Goal: Task Accomplishment & Management: Manage account settings

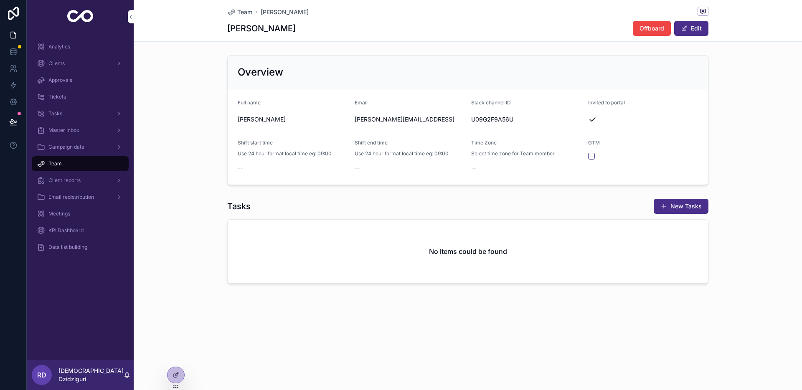
click at [187, 159] on div "Overview Full name [PERSON_NAME] Email [PERSON_NAME][EMAIL_ADDRESS][PERSON_NAME…" at bounding box center [468, 120] width 668 height 137
click at [239, 7] on div "Team [PERSON_NAME]" at bounding box center [467, 12] width 481 height 10
click at [243, 11] on span "Team" at bounding box center [244, 12] width 15 height 8
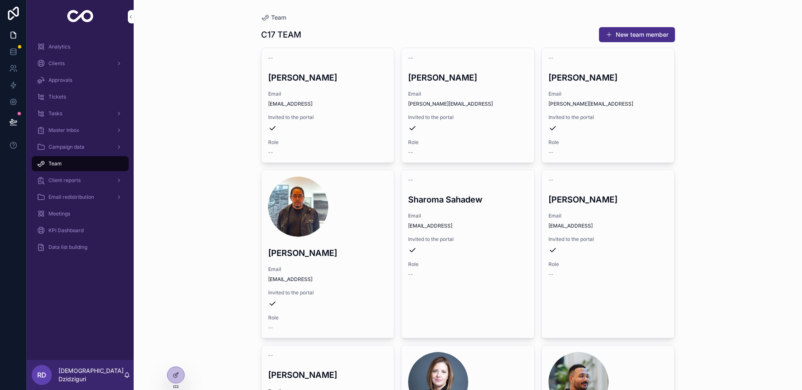
click at [80, 183] on span "Client reports" at bounding box center [64, 180] width 32 height 7
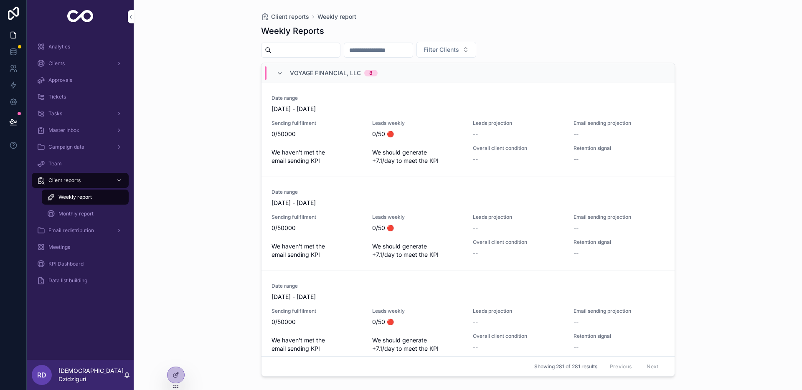
click at [98, 211] on div "Monthly report" at bounding box center [85, 213] width 77 height 13
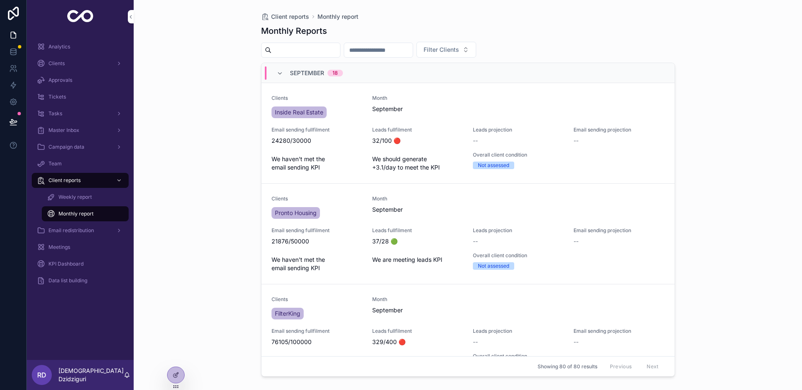
click at [95, 201] on div "Weekly report" at bounding box center [85, 197] width 77 height 13
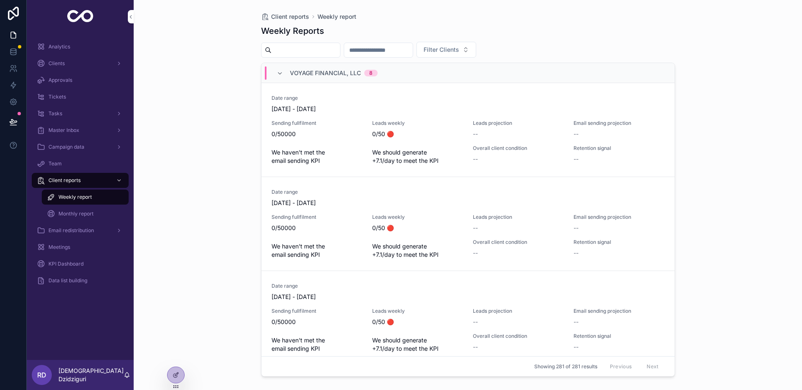
click at [95, 209] on div "Monthly report" at bounding box center [85, 213] width 77 height 13
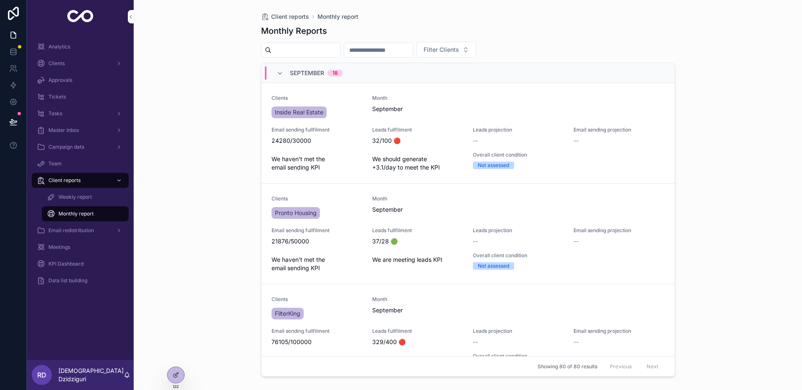
click at [96, 230] on div "Email redistribution" at bounding box center [80, 230] width 87 height 13
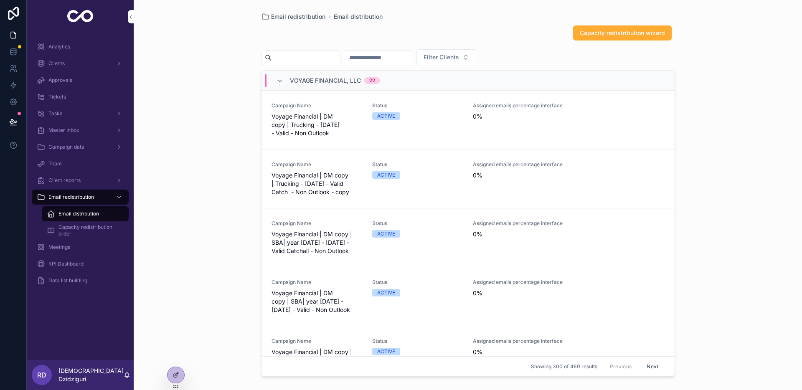
click at [92, 182] on div "Client reports" at bounding box center [80, 180] width 87 height 13
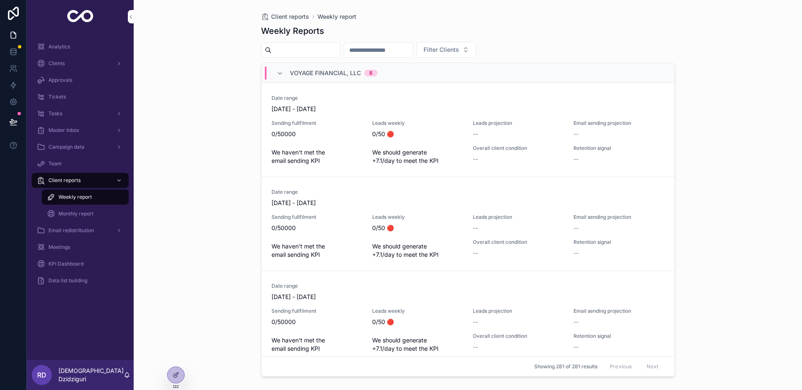
click at [103, 213] on div "Monthly report" at bounding box center [85, 213] width 77 height 13
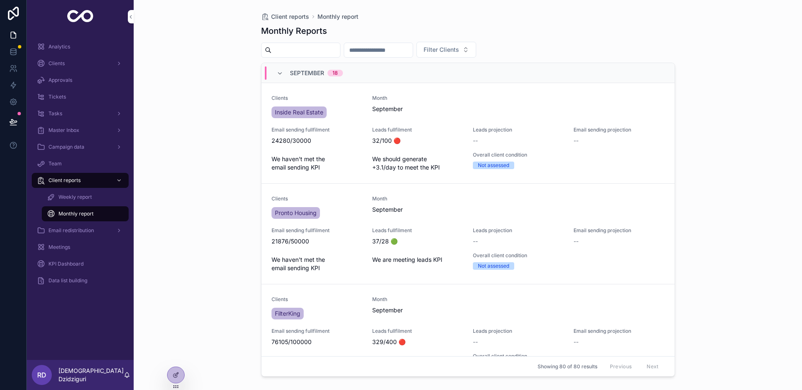
click at [188, 196] on div "Client reports Monthly report Monthly Reports Filter Clients [DATE] Clients Ins…" at bounding box center [468, 195] width 668 height 390
click at [112, 194] on div "Weekly report" at bounding box center [85, 197] width 77 height 13
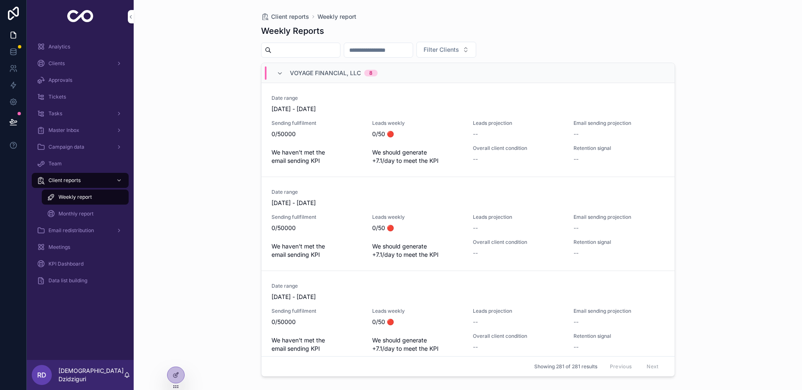
click at [110, 206] on div "Monthly report" at bounding box center [85, 214] width 97 height 17
click at [106, 212] on div "Monthly report" at bounding box center [85, 213] width 77 height 13
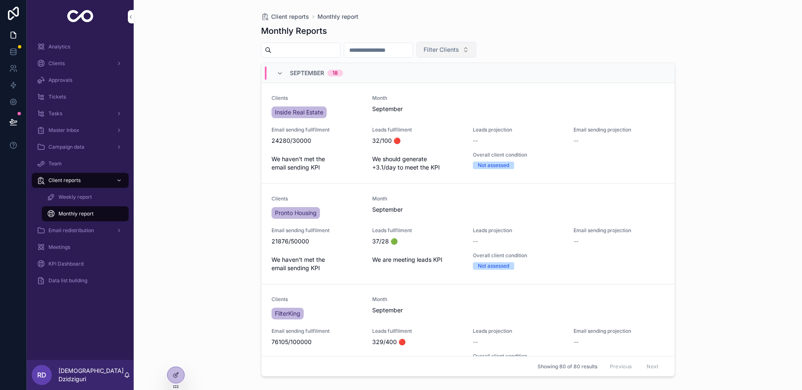
click at [457, 49] on span "Filter Clients" at bounding box center [442, 50] width 36 height 8
click at [409, 55] on input "scrollable content" at bounding box center [378, 50] width 69 height 12
click at [563, 51] on div "Filter Clients" at bounding box center [468, 50] width 414 height 16
click at [104, 231] on div "Email redistribution" at bounding box center [80, 230] width 87 height 13
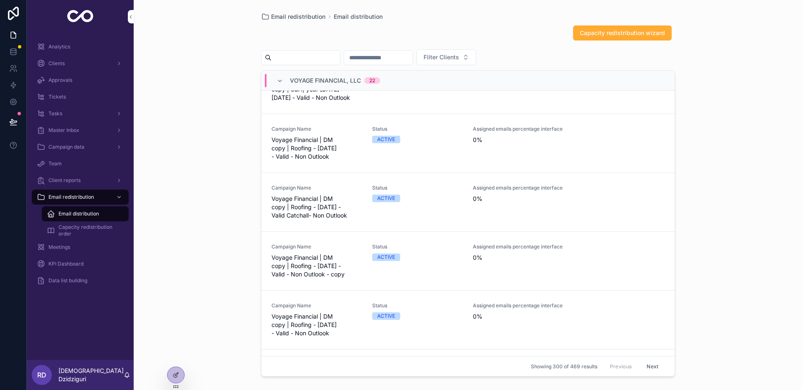
scroll to position [1208, 0]
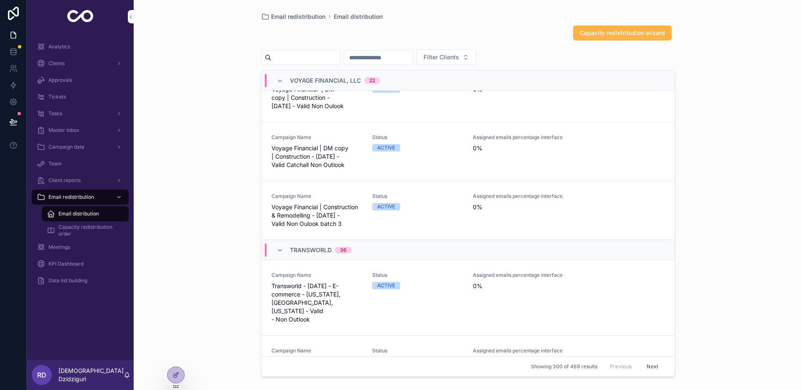
click at [601, 35] on span "Capacity redistribution wizard" at bounding box center [622, 33] width 85 height 8
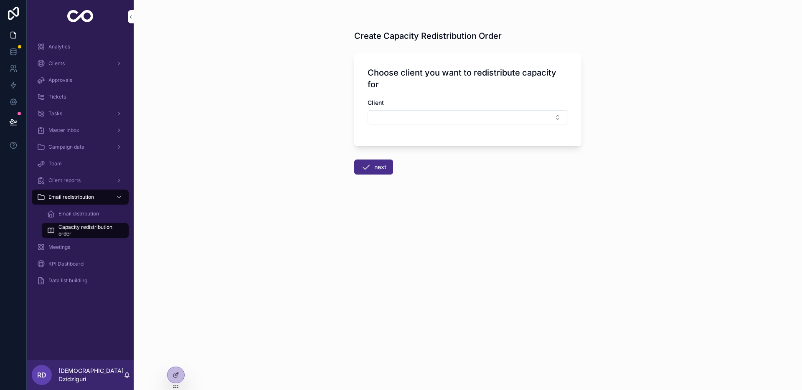
click at [421, 130] on div "Client" at bounding box center [468, 116] width 201 height 34
click at [460, 94] on div "Choose client you want to redistribute capacity for Client" at bounding box center [467, 99] width 227 height 93
click at [447, 122] on button "Select Button" at bounding box center [468, 117] width 201 height 14
click at [579, 193] on form "Choose client you want to redistribute capacity for Client next" at bounding box center [467, 138] width 227 height 180
click at [86, 235] on span "Capacity redistribution order" at bounding box center [89, 230] width 62 height 13
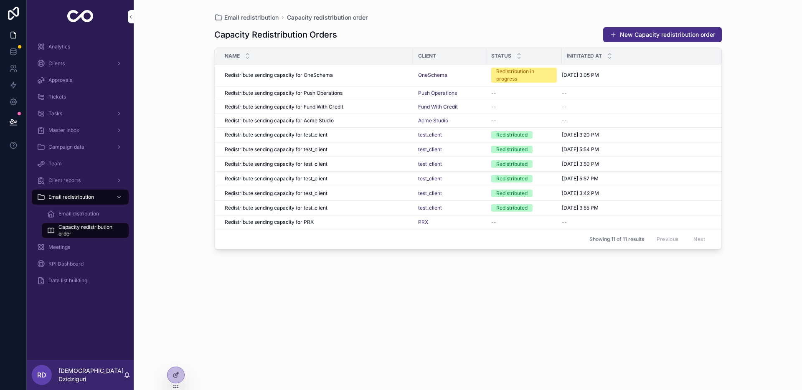
click at [86, 217] on div "Email distribution" at bounding box center [85, 213] width 77 height 13
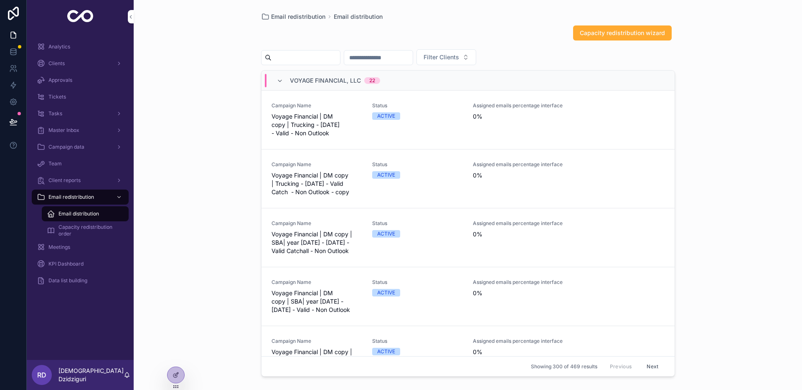
click at [93, 231] on span "Capacity redistribution order" at bounding box center [89, 230] width 62 height 13
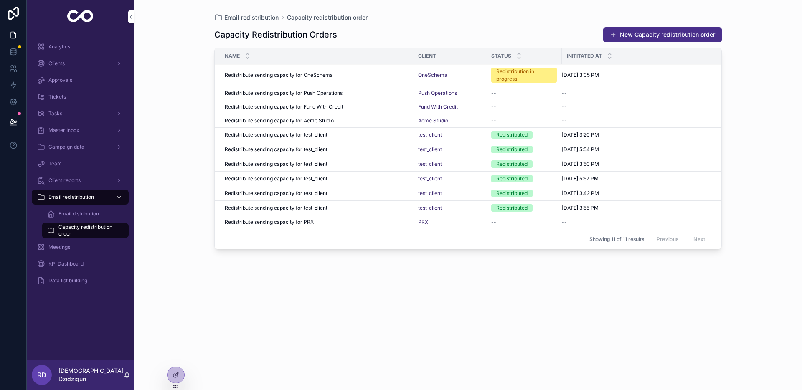
click at [84, 215] on span "Email distribution" at bounding box center [78, 214] width 41 height 7
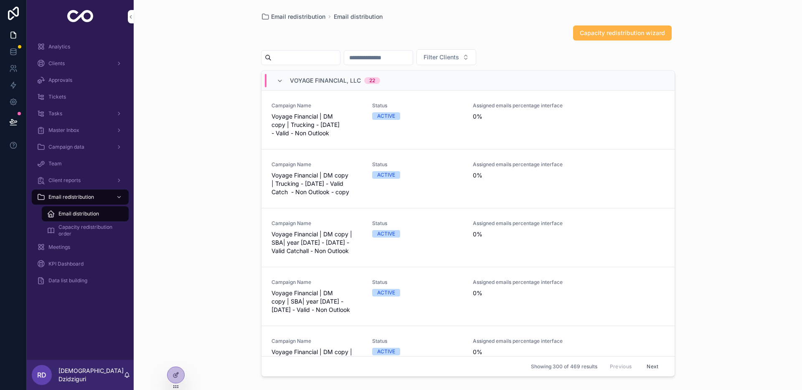
click at [601, 37] on button "Capacity redistribution wizard" at bounding box center [622, 32] width 99 height 15
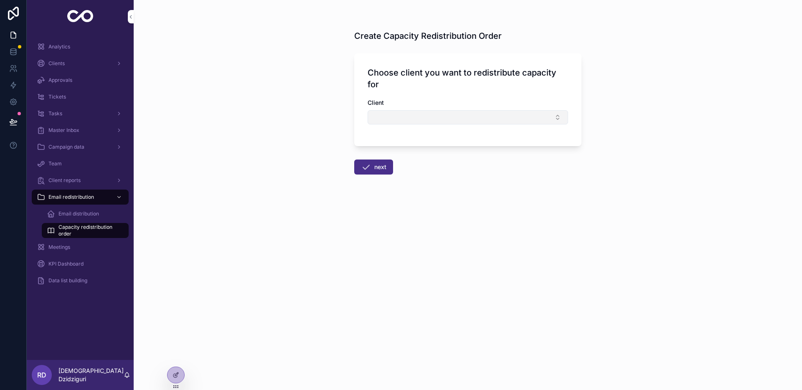
click at [419, 119] on button "Select Button" at bounding box center [468, 117] width 201 height 14
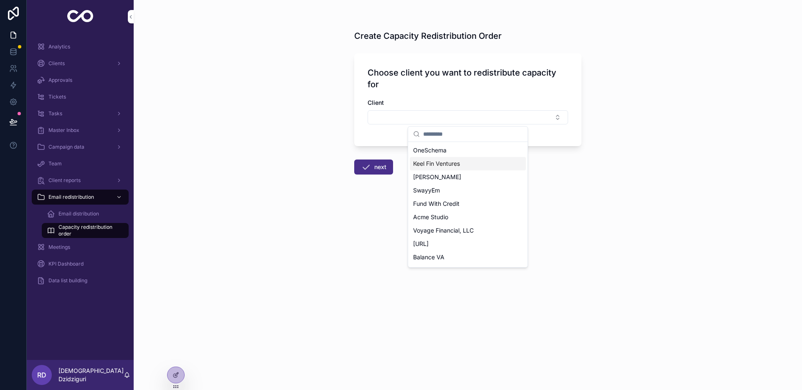
click at [412, 165] on div "Keel Fin Ventures" at bounding box center [468, 163] width 116 height 13
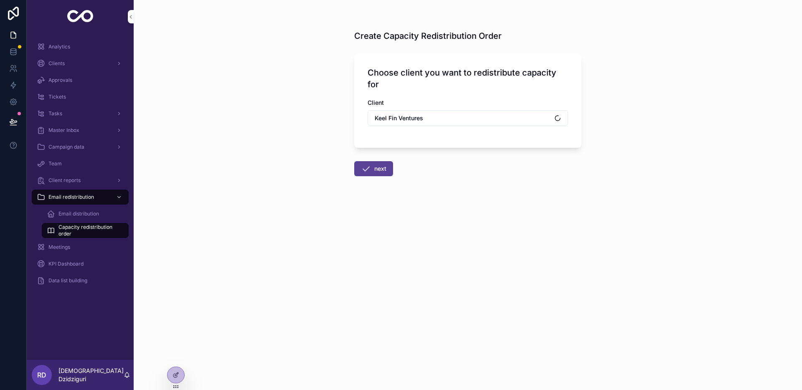
click at [387, 167] on button "next" at bounding box center [373, 168] width 39 height 15
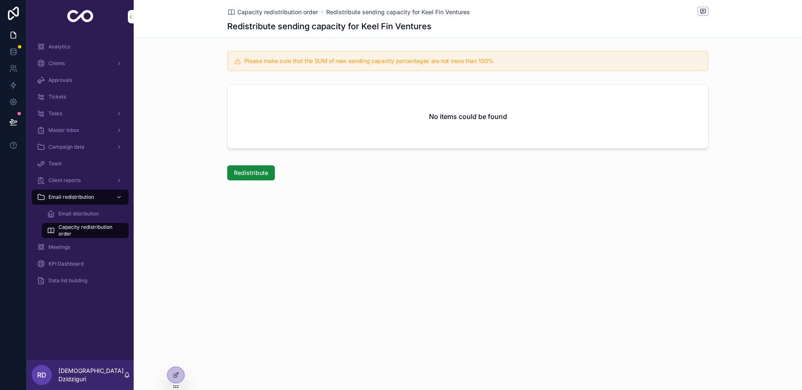
click at [86, 250] on div "Meetings" at bounding box center [80, 247] width 87 height 13
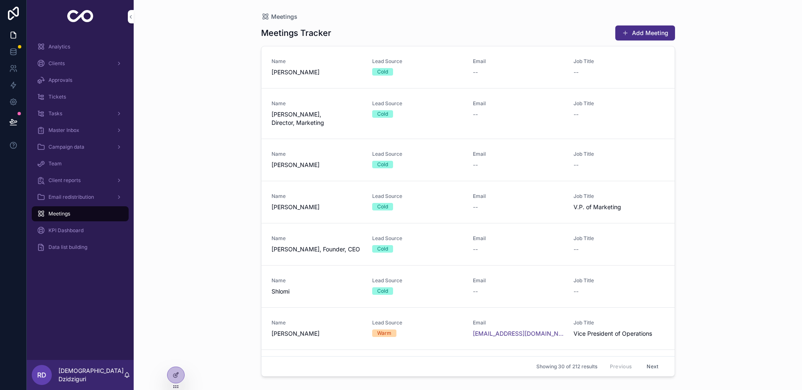
click at [72, 232] on span "KPI Dashboard" at bounding box center [65, 230] width 35 height 7
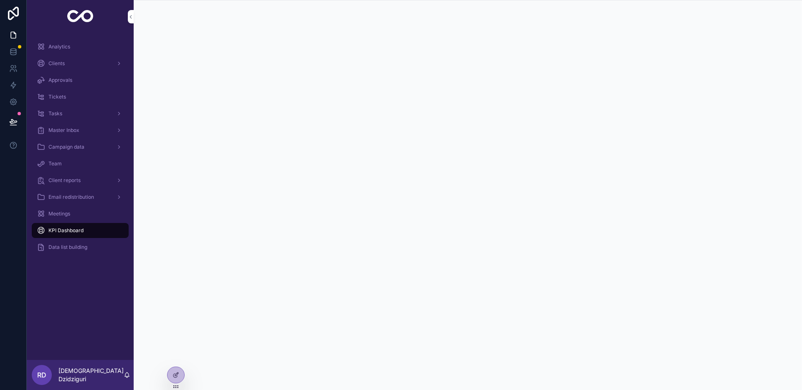
click at [97, 214] on div "Meetings" at bounding box center [80, 213] width 87 height 13
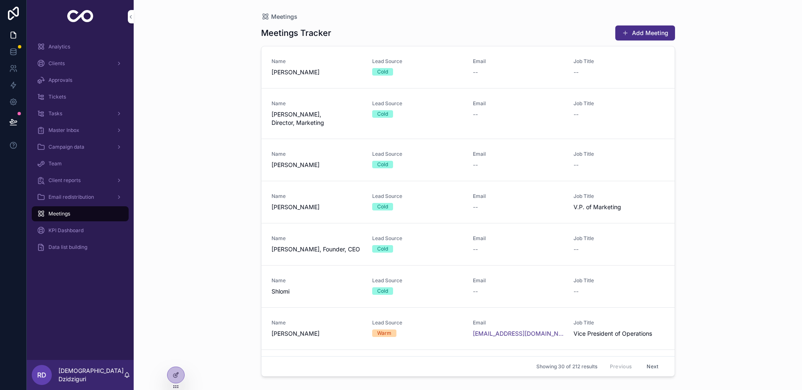
click at [92, 227] on div "KPI Dashboard" at bounding box center [80, 230] width 87 height 13
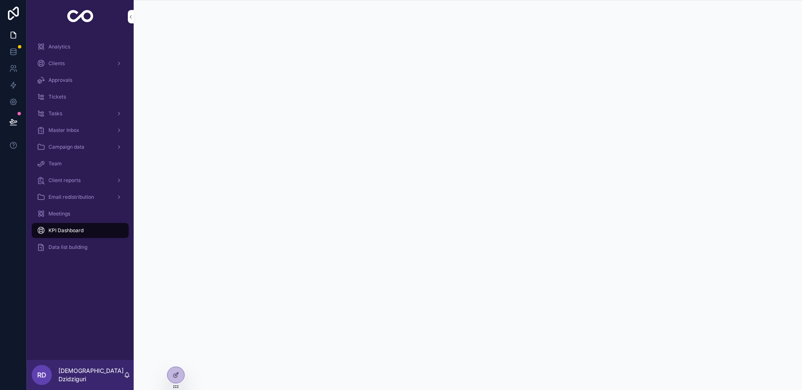
click at [104, 213] on div "Meetings" at bounding box center [80, 213] width 87 height 13
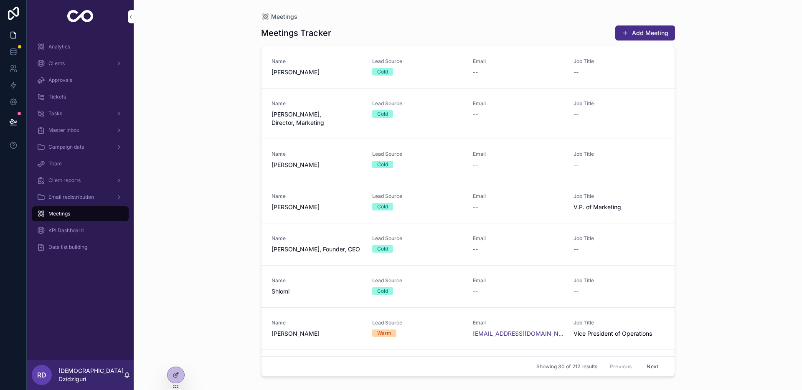
click at [89, 253] on div "Data list building" at bounding box center [80, 247] width 87 height 13
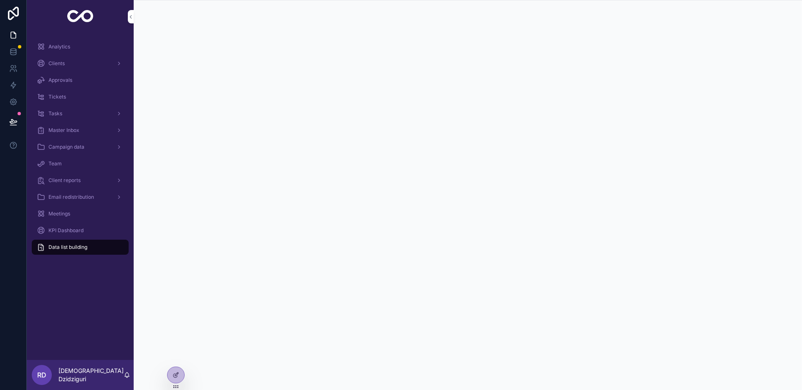
click at [95, 235] on div "KPI Dashboard" at bounding box center [80, 230] width 87 height 13
click at [61, 204] on link "Email redistribution" at bounding box center [80, 197] width 97 height 15
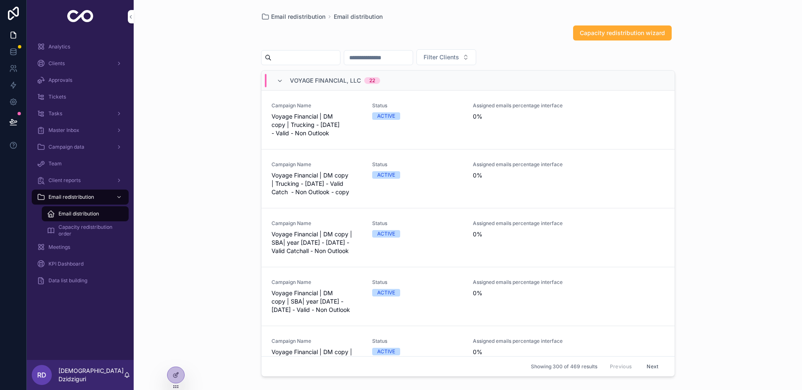
click at [71, 228] on span "Capacity redistribution order" at bounding box center [89, 230] width 62 height 13
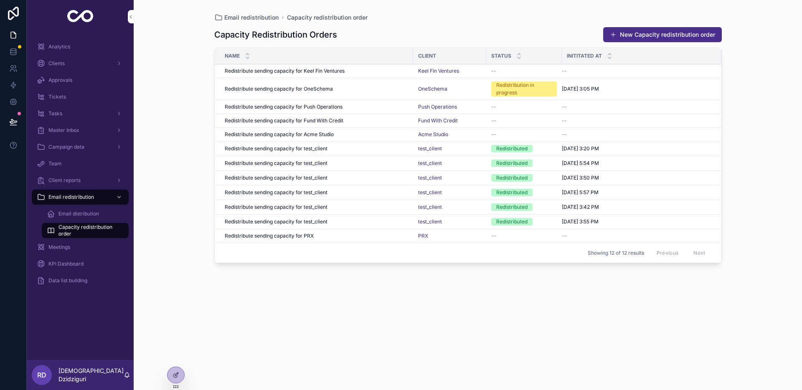
click at [86, 229] on span "Capacity redistribution order" at bounding box center [89, 230] width 62 height 13
click at [445, 188] on td "test_client" at bounding box center [449, 193] width 73 height 15
click at [287, 83] on td "Redistribute sending capacity for OneSchema Redistribute sending capacity for O…" at bounding box center [314, 89] width 198 height 22
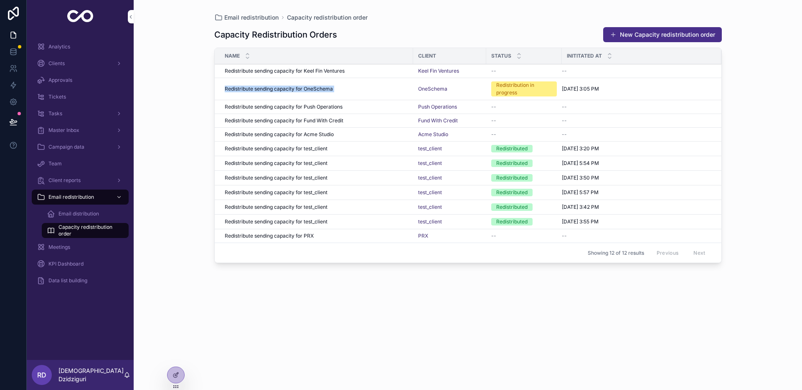
click at [287, 83] on td "Redistribute sending capacity for OneSchema Redistribute sending capacity for O…" at bounding box center [314, 89] width 198 height 22
click at [264, 76] on td "Redistribute sending capacity for Keel Fin Ventures Redistribute sending capaci…" at bounding box center [314, 71] width 198 height 14
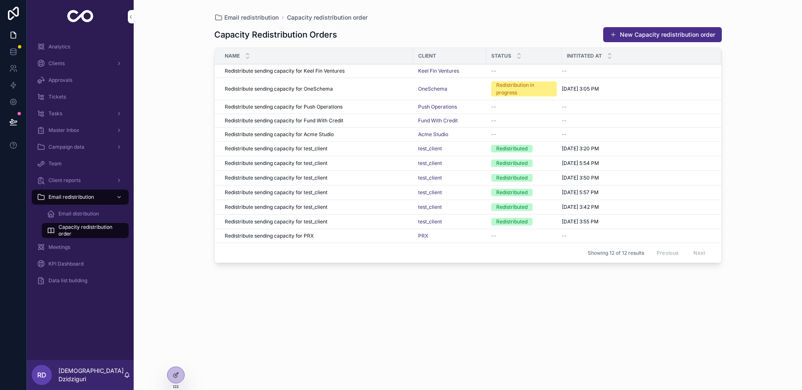
click at [263, 89] on span "Redistribute sending capacity for OneSchema" at bounding box center [279, 89] width 108 height 7
click at [268, 108] on span "Redistribute sending capacity for Push Operations" at bounding box center [284, 107] width 118 height 7
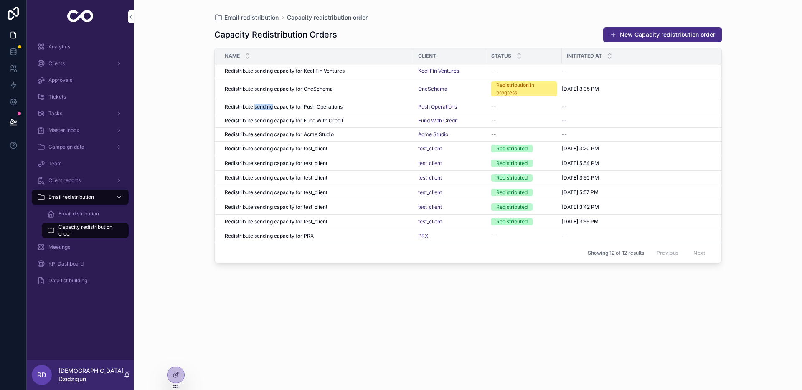
click at [268, 108] on span "Redistribute sending capacity for Push Operations" at bounding box center [284, 107] width 118 height 7
click at [413, 89] on td "OneSchema" at bounding box center [449, 89] width 73 height 22
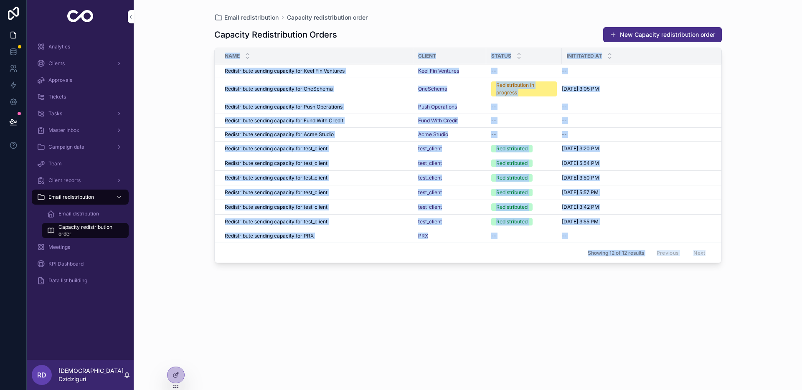
drag, startPoint x: 222, startPoint y: 49, endPoint x: 724, endPoint y: 280, distance: 551.9
click at [601, 282] on div "Email redistribution Capacity redistribution order Capacity Redistribution Orde…" at bounding box center [468, 190] width 534 height 380
click at [601, 280] on div "Email redistribution Capacity redistribution order Capacity Redistribution Orde…" at bounding box center [468, 190] width 534 height 380
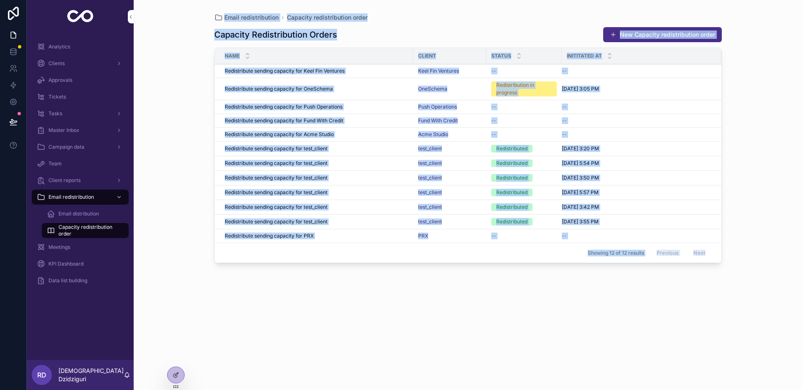
drag, startPoint x: 724, startPoint y: 277, endPoint x: 211, endPoint y: 14, distance: 576.2
click at [211, 14] on div "Email redistribution Capacity redistribution order Capacity Redistribution Orde…" at bounding box center [468, 190] width 534 height 380
drag, startPoint x: 211, startPoint y: 14, endPoint x: 748, endPoint y: 268, distance: 593.9
click at [601, 269] on div "Email redistribution Capacity redistribution order Capacity Redistribution Orde…" at bounding box center [468, 195] width 668 height 390
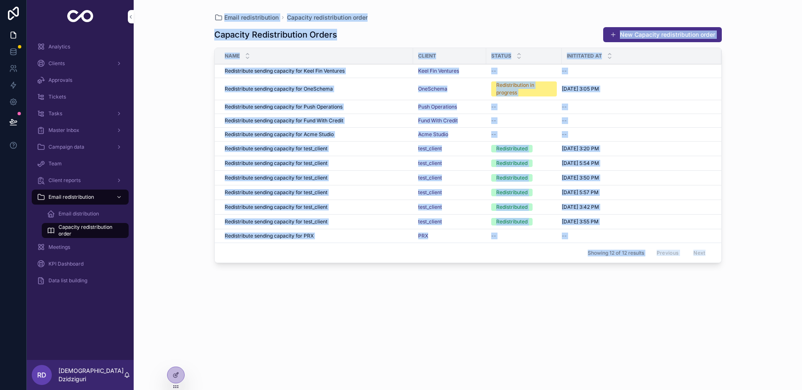
click at [601, 268] on div "Email redistribution Capacity redistribution order Capacity Redistribution Orde…" at bounding box center [468, 195] width 668 height 390
drag, startPoint x: 729, startPoint y: 253, endPoint x: 216, endPoint y: 19, distance: 564.1
click at [216, 19] on div "Email redistribution Capacity redistribution order Capacity Redistribution Orde…" at bounding box center [468, 190] width 534 height 380
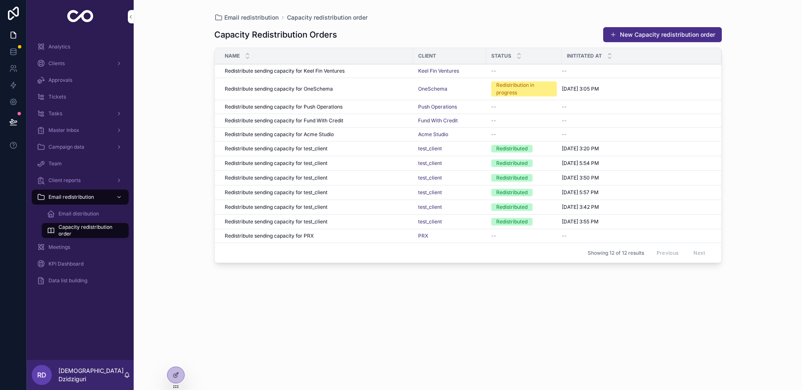
click at [218, 71] on td "Redistribute sending capacity for Keel Fin Ventures Redistribute sending capaci…" at bounding box center [314, 71] width 198 height 14
click at [58, 243] on div "Meetings" at bounding box center [80, 247] width 87 height 13
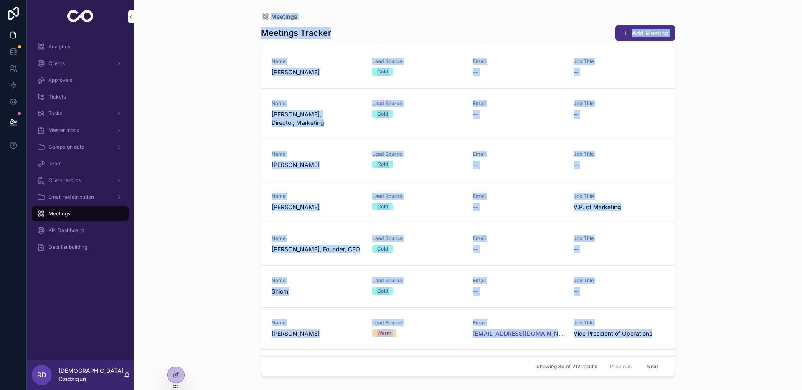
drag, startPoint x: 254, startPoint y: 9, endPoint x: 714, endPoint y: 359, distance: 578.1
click at [601, 315] on div "Meetings Meetings Tracker Add Meeting Name [PERSON_NAME] Lead Source Cold Email…" at bounding box center [468, 195] width 668 height 390
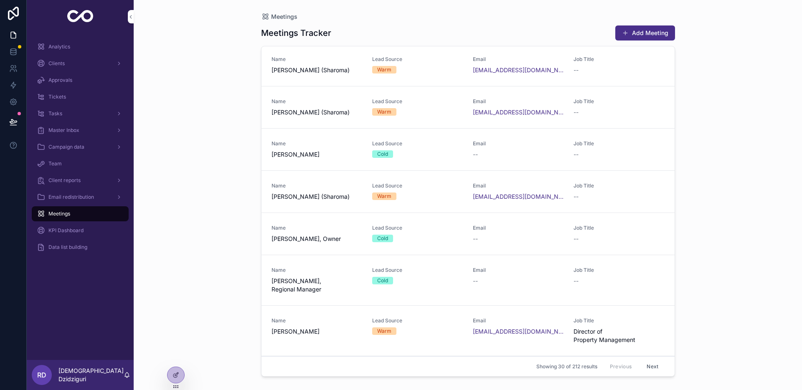
click at [601, 297] on div "Meetings Meetings Tracker Add Meeting Name [PERSON_NAME] Lead Source Cold Email…" at bounding box center [468, 195] width 668 height 390
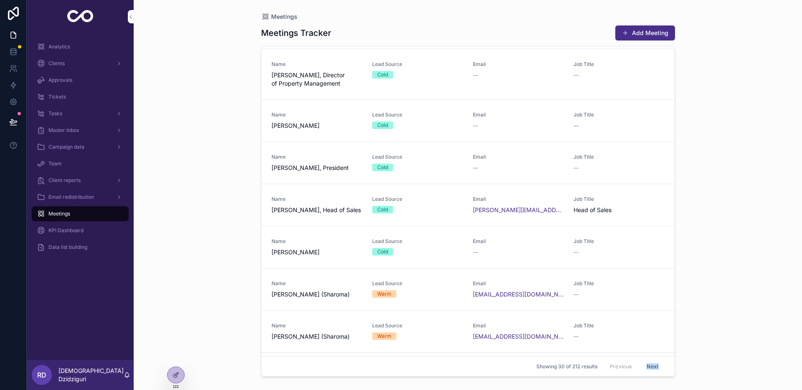
scroll to position [0, 0]
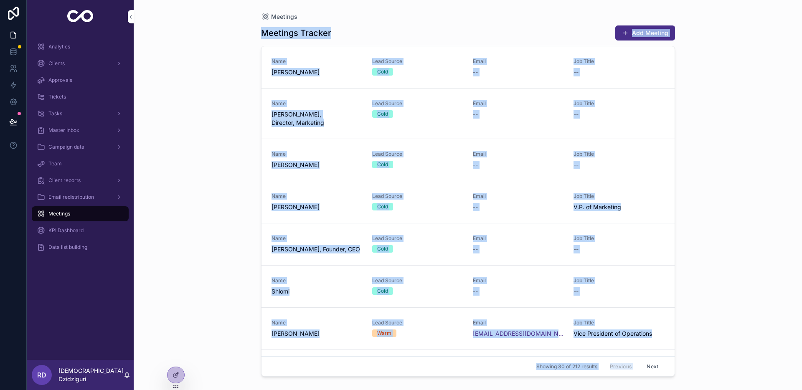
drag, startPoint x: 693, startPoint y: 358, endPoint x: 263, endPoint y: 21, distance: 546.6
click at [263, 21] on div "Meetings Meetings Tracker Add Meeting Name [PERSON_NAME] Lead Source Cold Email…" at bounding box center [468, 195] width 668 height 390
click at [244, 91] on div "Meetings Meetings Tracker Add Meeting Name [PERSON_NAME] Lead Source Cold Email…" at bounding box center [468, 195] width 668 height 390
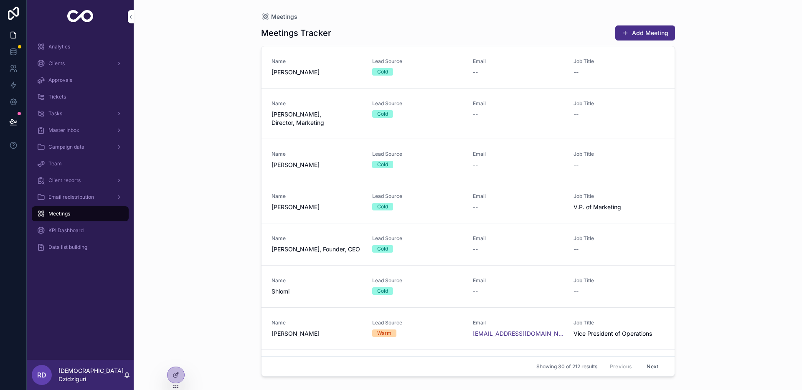
click at [346, 61] on span "Name" at bounding box center [317, 61] width 91 height 7
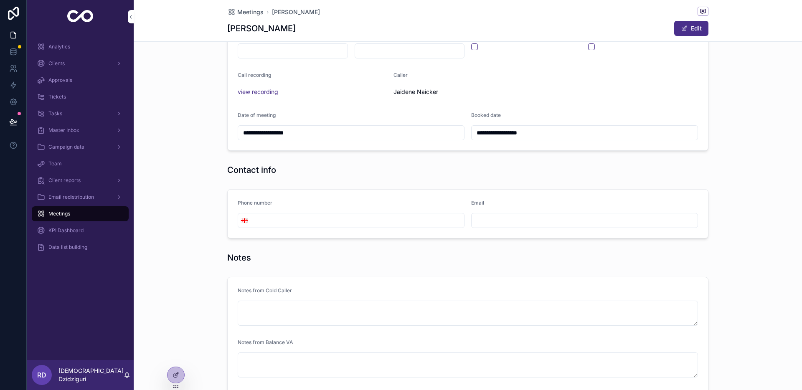
scroll to position [210, 0]
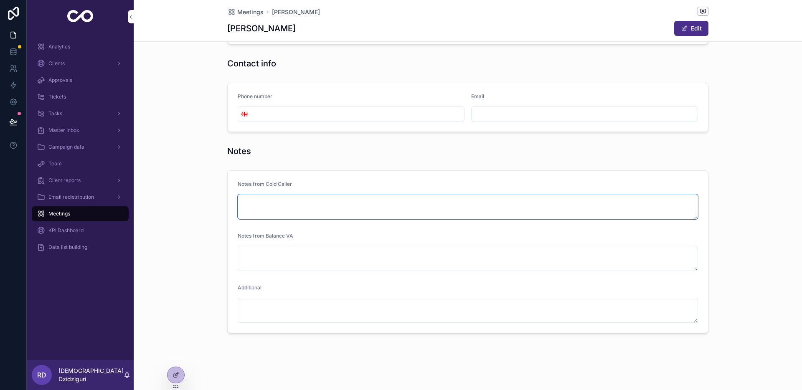
click at [325, 203] on textarea "scrollable content" at bounding box center [468, 206] width 460 height 25
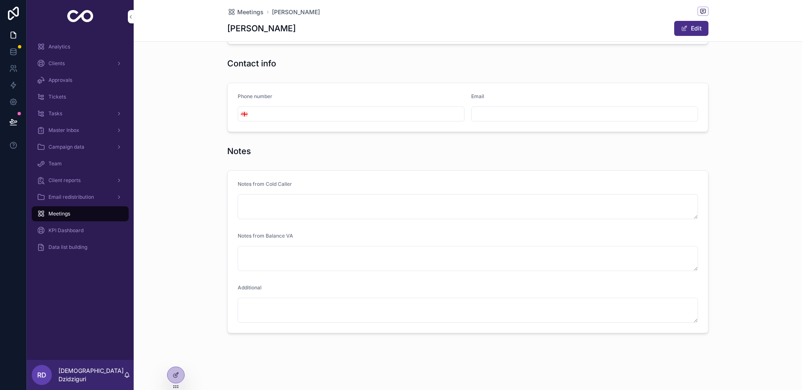
click at [269, 191] on div "Notes from Cold Caller" at bounding box center [468, 186] width 460 height 10
drag, startPoint x: 269, startPoint y: 178, endPoint x: 297, endPoint y: 196, distance: 32.9
click at [297, 197] on form "Notes from Cold Caller Notes from Balance VA Additional" at bounding box center [468, 252] width 480 height 162
drag, startPoint x: 292, startPoint y: 346, endPoint x: 219, endPoint y: 135, distance: 222.8
click at [219, 135] on div "**********" at bounding box center [468, 90] width 668 height 600
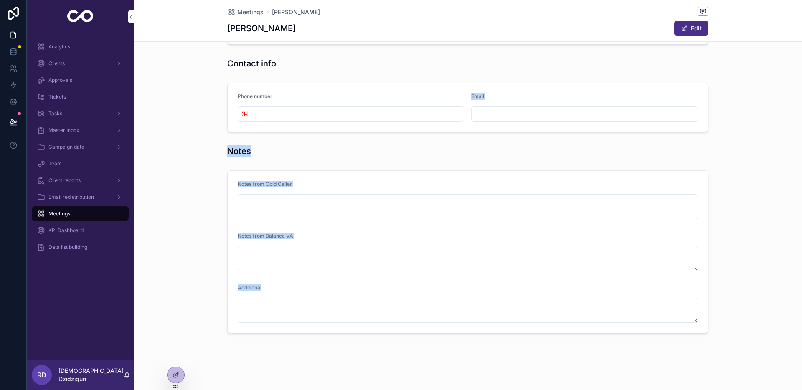
click at [219, 135] on div "**********" at bounding box center [468, 89] width 668 height 495
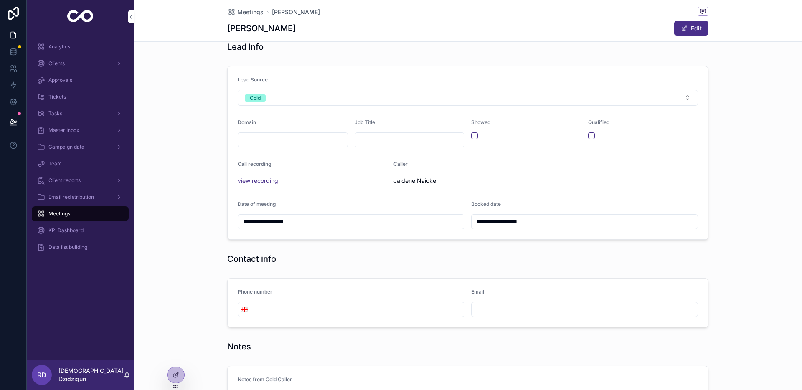
scroll to position [0, 0]
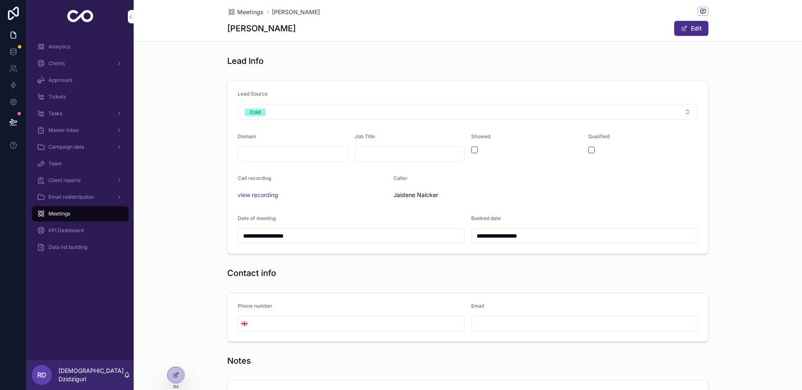
click at [219, 136] on div "**********" at bounding box center [468, 167] width 668 height 180
click at [473, 148] on button "scrollable content" at bounding box center [474, 150] width 7 height 7
click at [477, 150] on button "scrollable content" at bounding box center [474, 150] width 7 height 7
click at [592, 152] on button "scrollable content" at bounding box center [591, 150] width 7 height 7
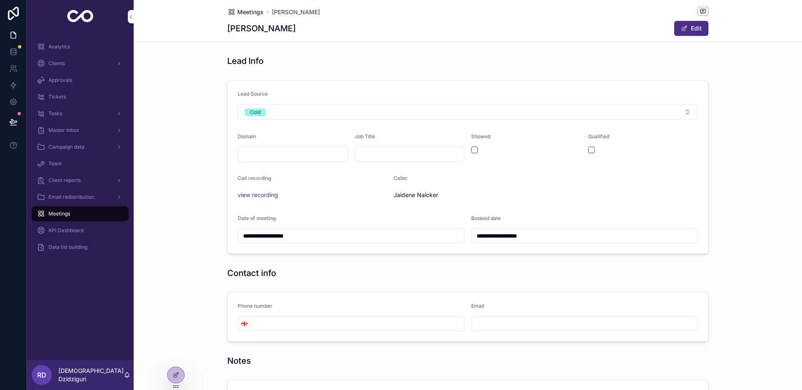
click at [255, 10] on span "Meetings" at bounding box center [250, 12] width 26 height 8
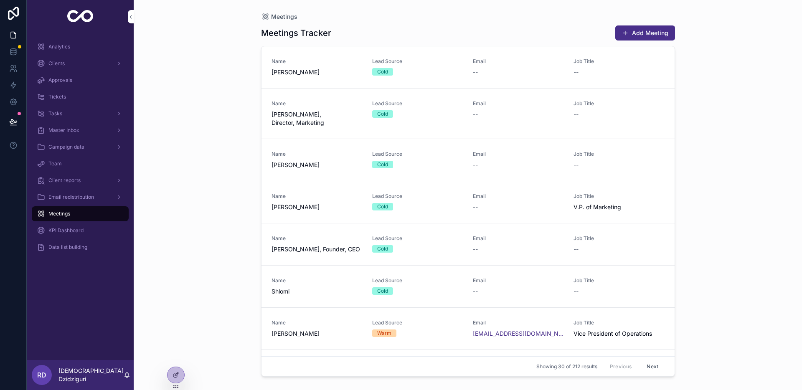
click at [82, 221] on div "Meetings" at bounding box center [80, 214] width 107 height 17
click at [82, 232] on span "KPI Dashboard" at bounding box center [65, 230] width 35 height 7
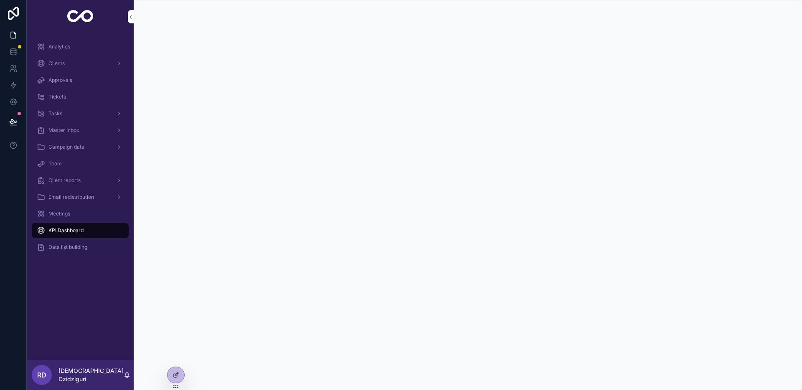
click at [67, 244] on span "Data list building" at bounding box center [67, 247] width 39 height 7
